Goal: Find specific page/section: Find specific page/section

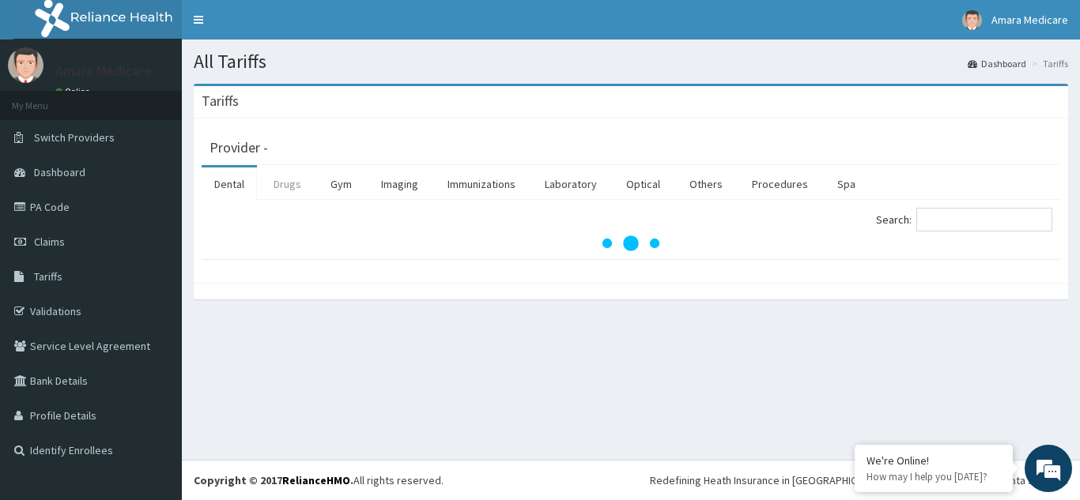
click at [281, 183] on link "Drugs" at bounding box center [287, 184] width 53 height 33
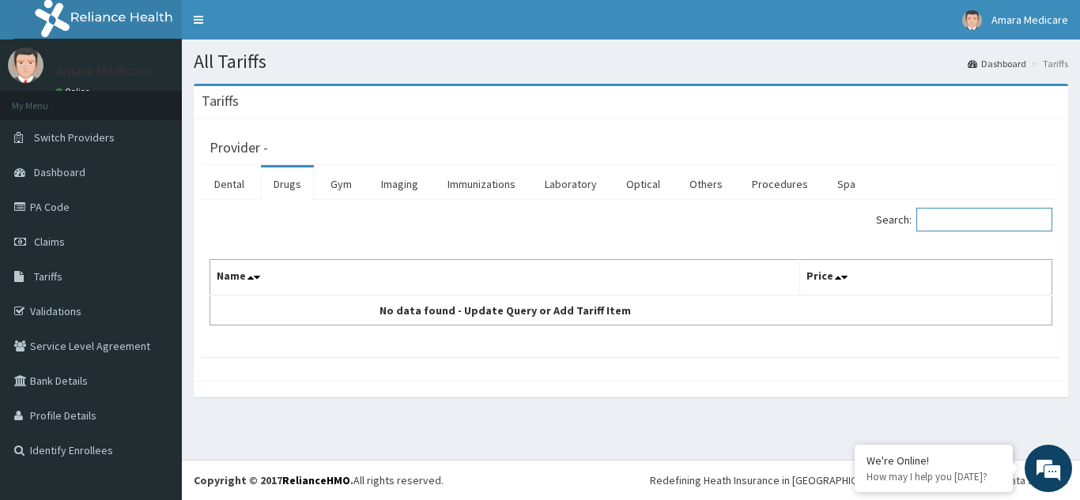
click at [953, 210] on input "Search:" at bounding box center [984, 220] width 136 height 24
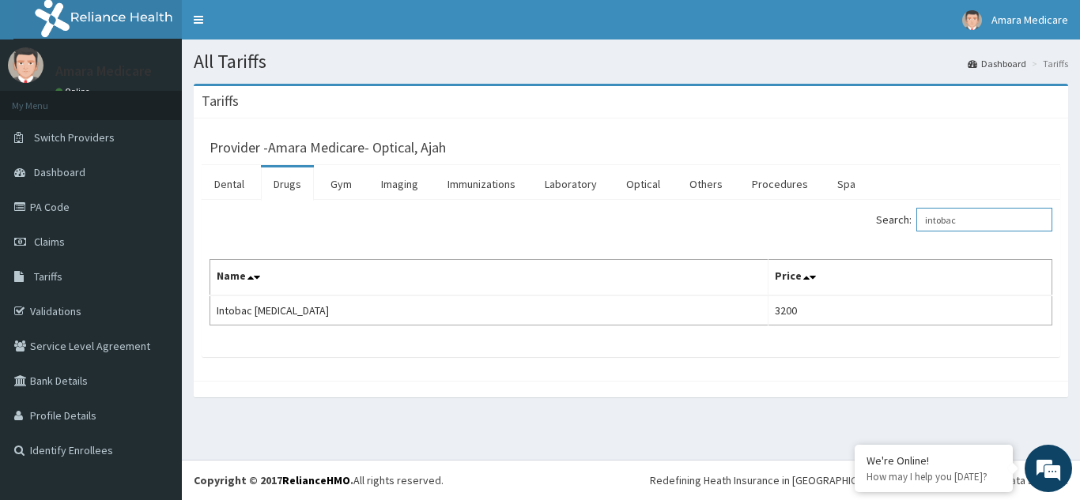
type input "intobac"
click at [49, 206] on link "PA Code" at bounding box center [91, 207] width 182 height 35
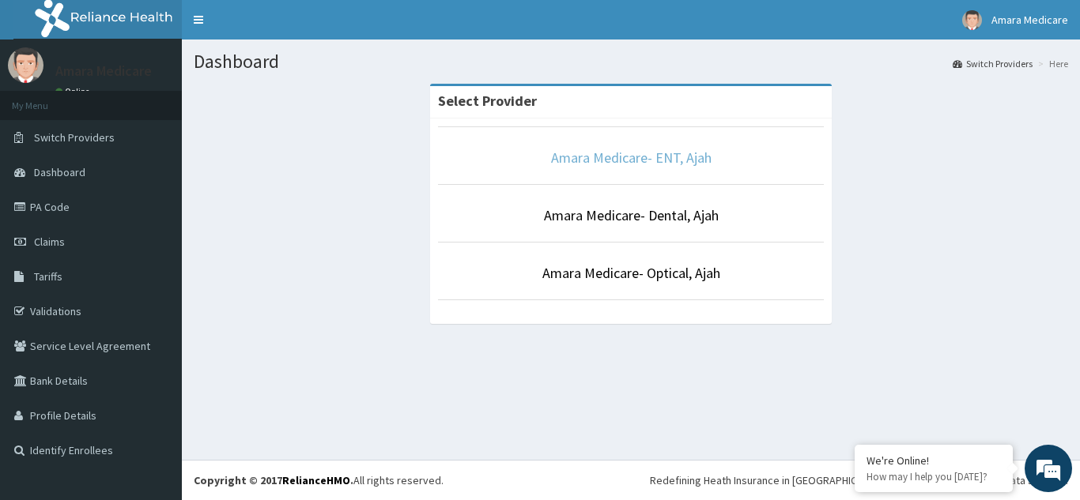
click at [636, 158] on link "Amara Medicare- ENT, Ajah" at bounding box center [631, 158] width 160 height 18
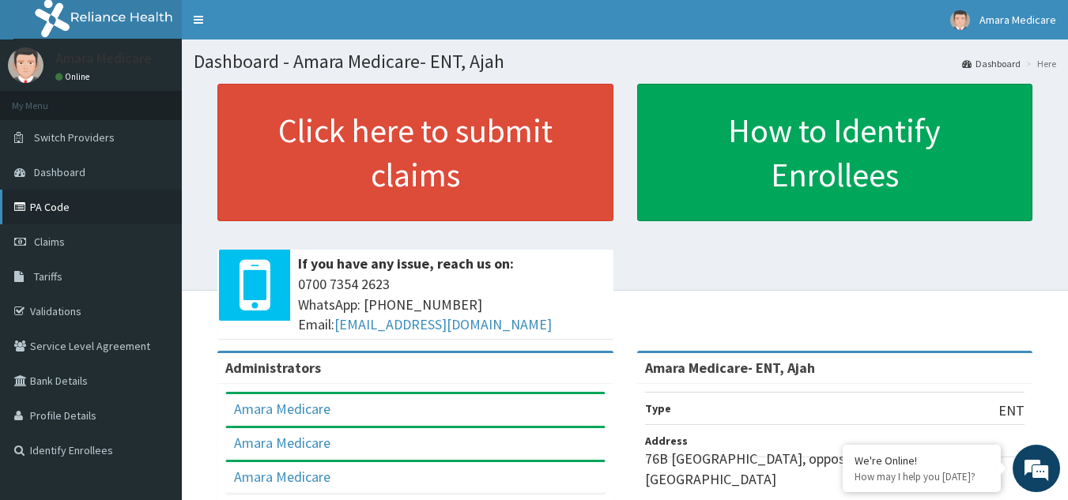
click at [55, 205] on link "PA Code" at bounding box center [91, 207] width 182 height 35
